Goal: Check status: Check status

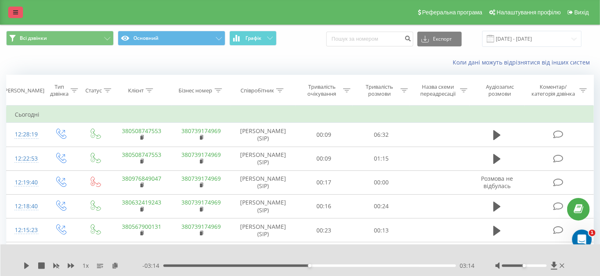
click at [11, 13] on link at bounding box center [15, 12] width 15 height 11
